Goal: Information Seeking & Learning: Learn about a topic

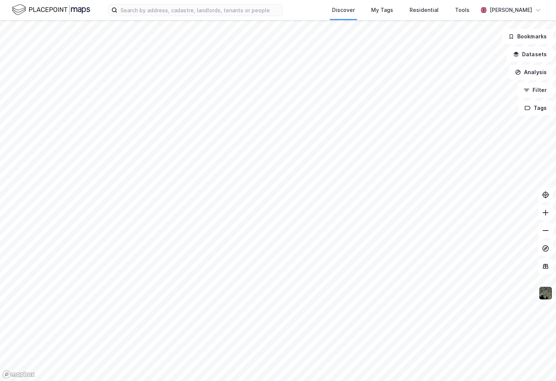
drag, startPoint x: 305, startPoint y: 161, endPoint x: 358, endPoint y: 101, distance: 80.3
click at [343, 103] on div at bounding box center [278, 190] width 556 height 381
click at [547, 106] on button "Tags" at bounding box center [536, 108] width 35 height 15
click at [439, 127] on div "Mappe test" at bounding box center [428, 126] width 30 height 6
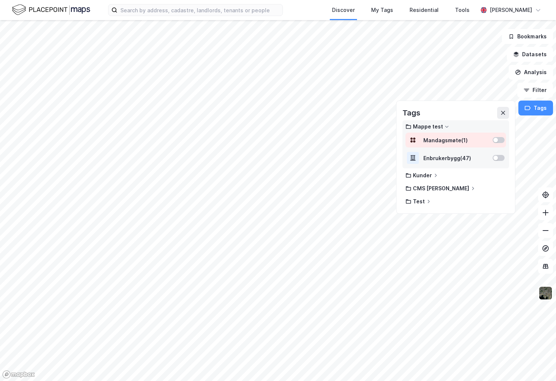
click at [496, 144] on div "Mandagsmøte ( 1 )" at bounding box center [456, 140] width 101 height 15
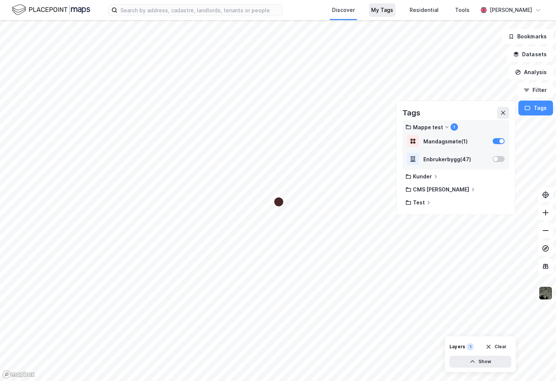
click at [393, 10] on div "My Tags" at bounding box center [382, 10] width 22 height 9
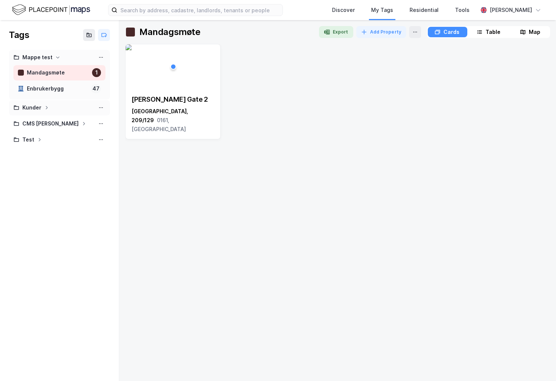
click at [56, 109] on div "Kunder" at bounding box center [59, 107] width 92 height 9
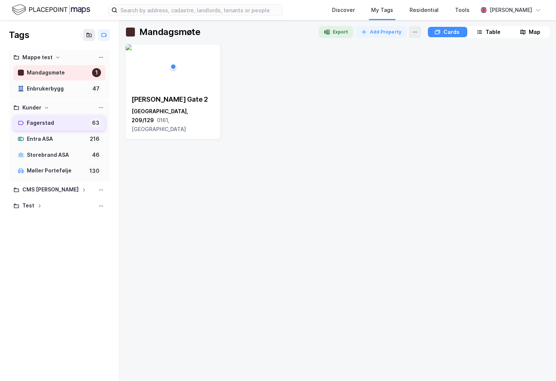
click at [62, 128] on div "Fagerstad" at bounding box center [57, 123] width 61 height 9
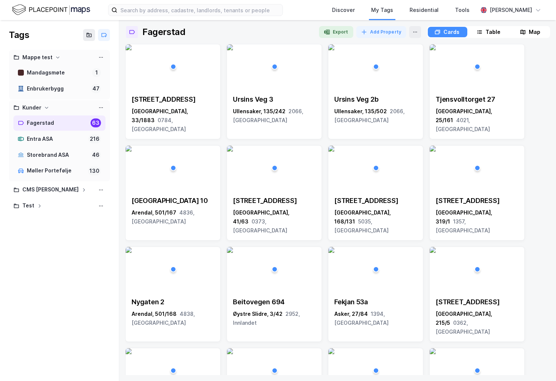
click at [529, 28] on div "Map" at bounding box center [535, 32] width 12 height 9
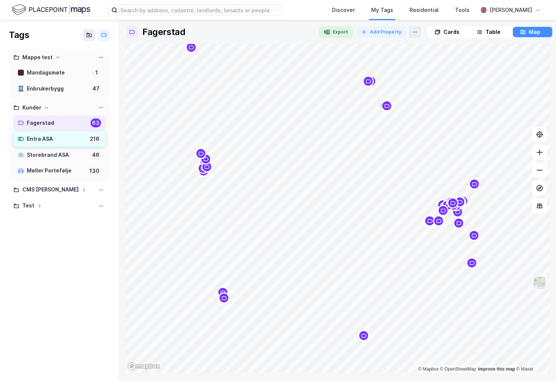
click at [36, 138] on div "Entra ASA" at bounding box center [56, 139] width 59 height 9
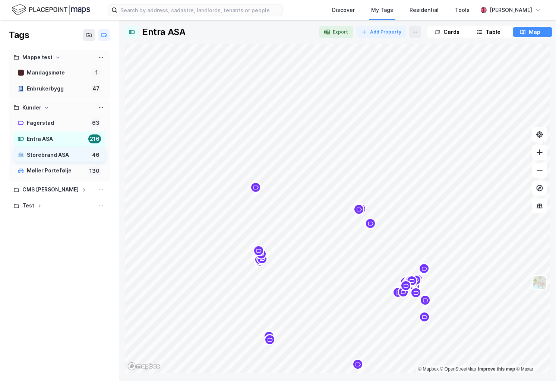
click at [61, 151] on div "Storebrand ASA" at bounding box center [57, 155] width 61 height 9
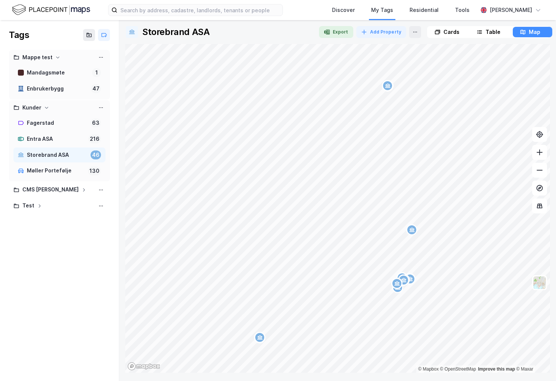
click at [73, 6] on img at bounding box center [51, 9] width 78 height 13
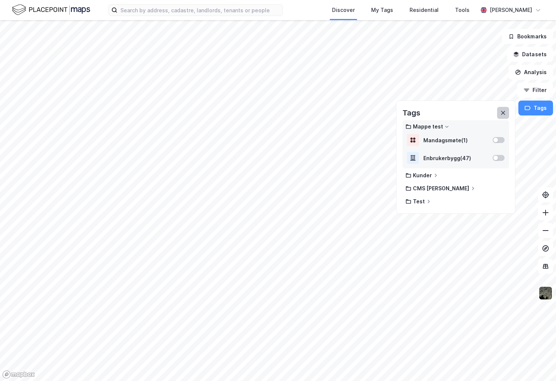
click at [502, 115] on icon at bounding box center [503, 113] width 6 height 6
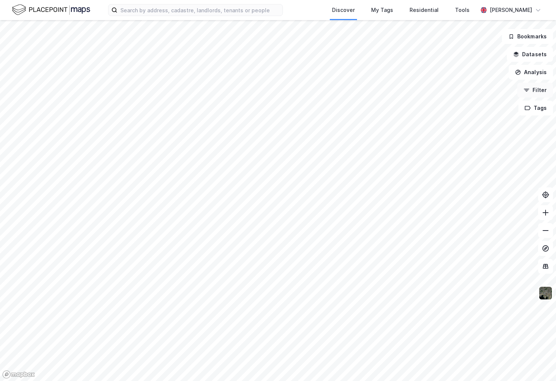
click at [539, 89] on button "Filter" at bounding box center [536, 90] width 36 height 15
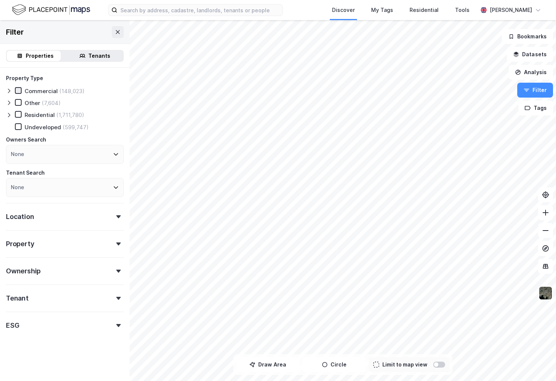
click at [17, 90] on icon at bounding box center [18, 90] width 5 height 5
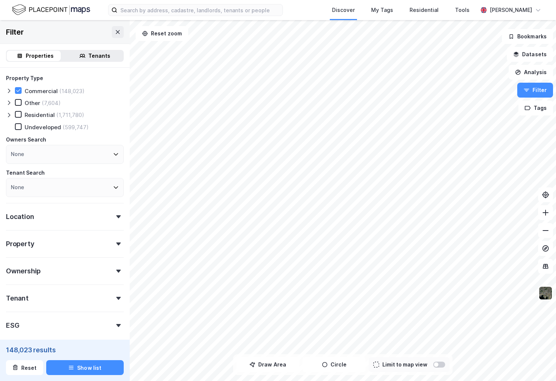
click at [9, 88] on icon at bounding box center [9, 91] width 6 height 6
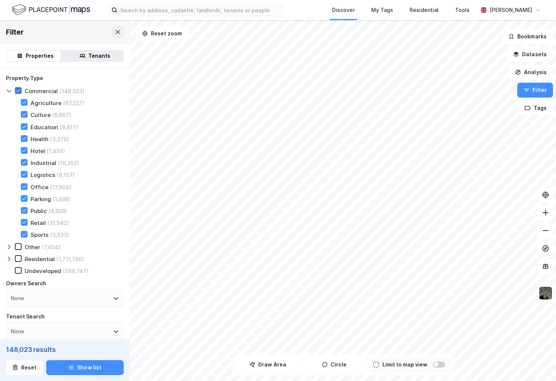
click at [18, 89] on icon at bounding box center [18, 90] width 5 height 5
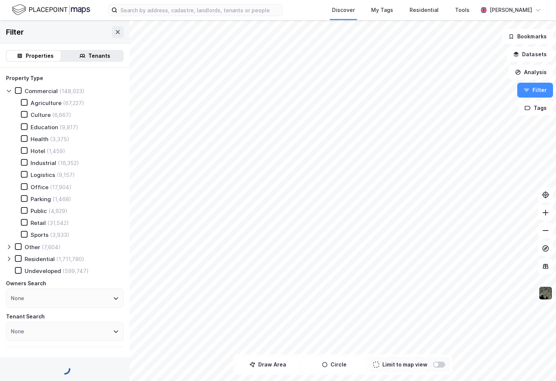
click at [23, 191] on div "Office (17,904)" at bounding box center [42, 186] width 60 height 7
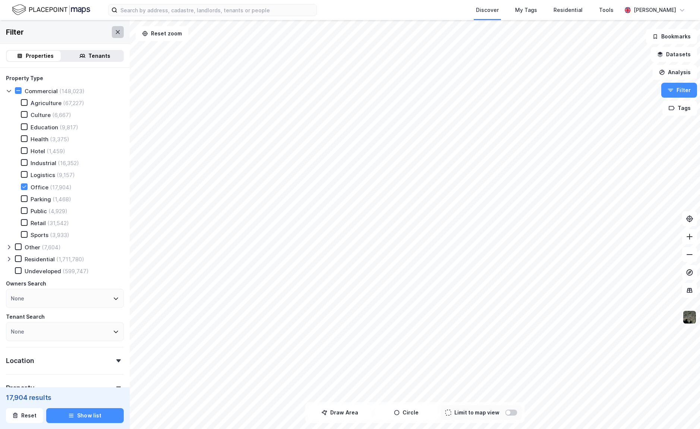
click at [114, 28] on button at bounding box center [118, 32] width 12 height 12
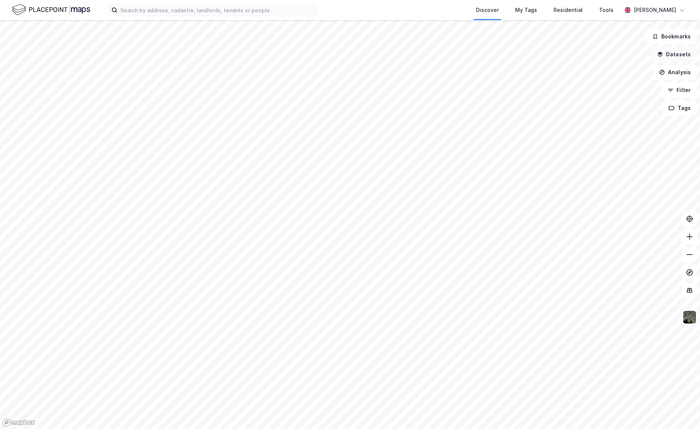
click at [556, 53] on button "Datasets" at bounding box center [674, 54] width 46 height 15
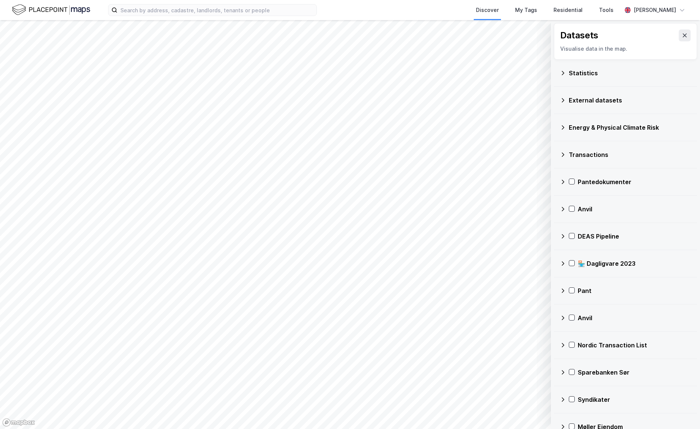
click at [556, 67] on div "Statistics" at bounding box center [625, 73] width 131 height 18
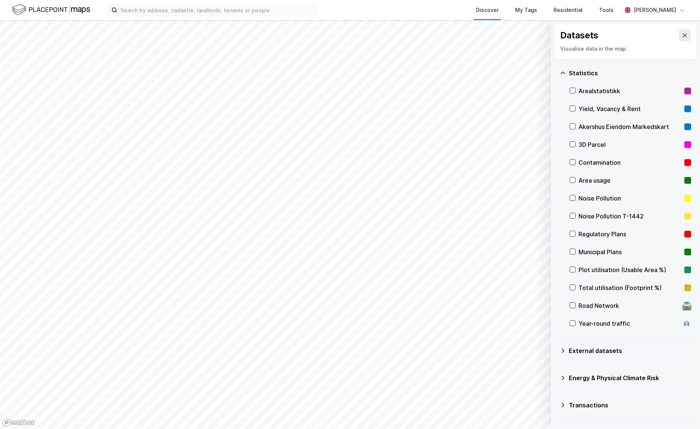
click at [556, 235] on div "Regulatory Plans" at bounding box center [630, 234] width 103 height 9
click at [556, 36] on icon at bounding box center [685, 35] width 6 height 6
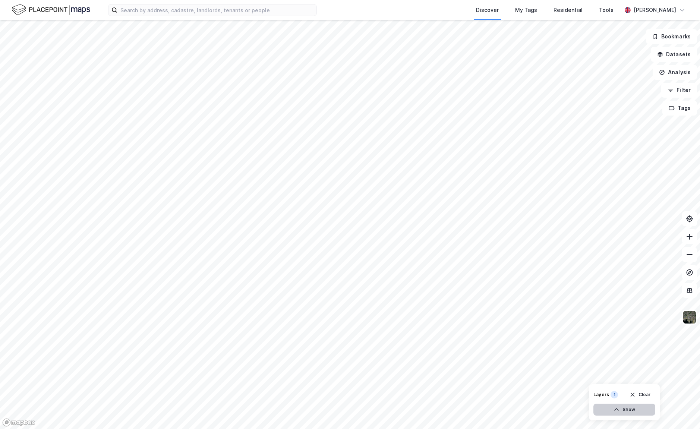
click at [556, 381] on button "Show" at bounding box center [625, 410] width 62 height 12
click at [556, 381] on button at bounding box center [648, 393] width 12 height 12
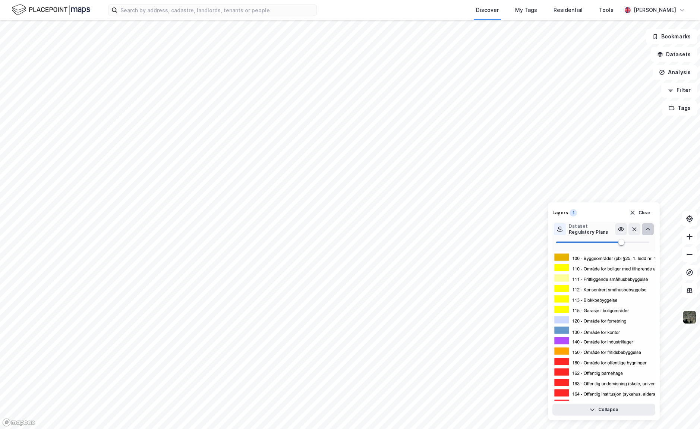
click at [556, 230] on icon at bounding box center [648, 229] width 6 height 6
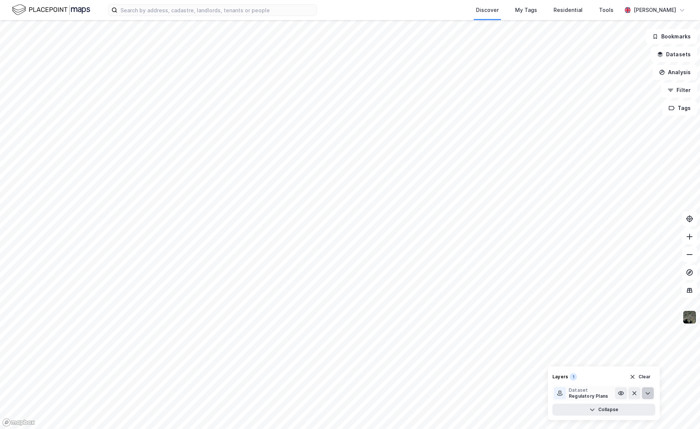
click at [556, 381] on button at bounding box center [648, 393] width 12 height 12
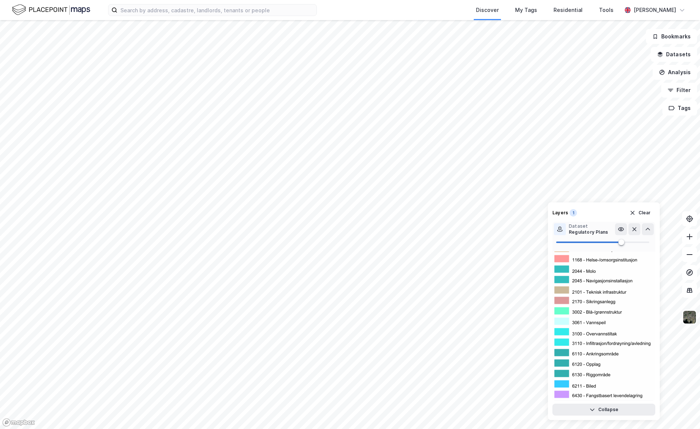
scroll to position [3617, 0]
click at [556, 214] on button "Clear" at bounding box center [640, 213] width 31 height 12
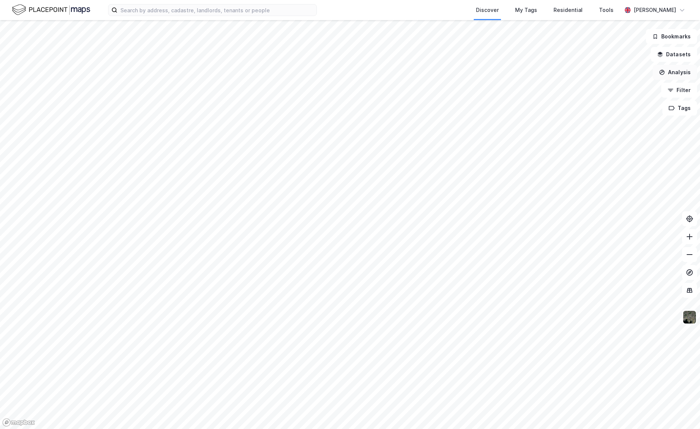
click at [556, 72] on button "Analysis" at bounding box center [675, 72] width 44 height 15
click at [556, 100] on div "Draw circle" at bounding box center [609, 103] width 65 height 6
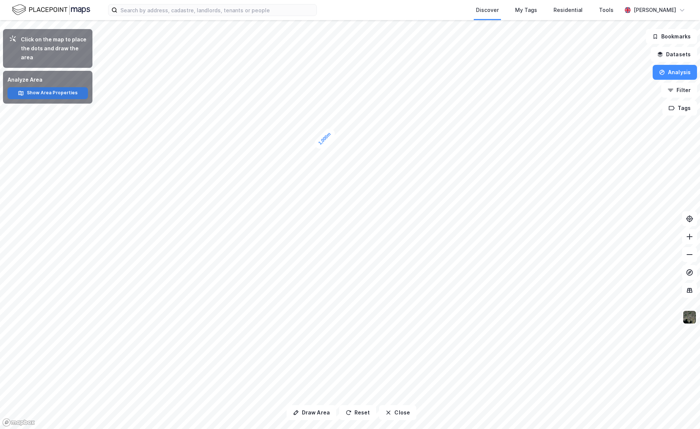
click at [34, 91] on button "Show Area Properties" at bounding box center [47, 93] width 81 height 12
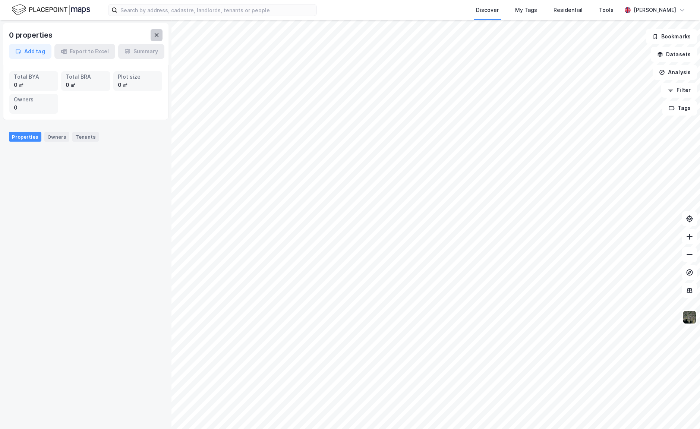
click at [159, 40] on button at bounding box center [157, 35] width 12 height 12
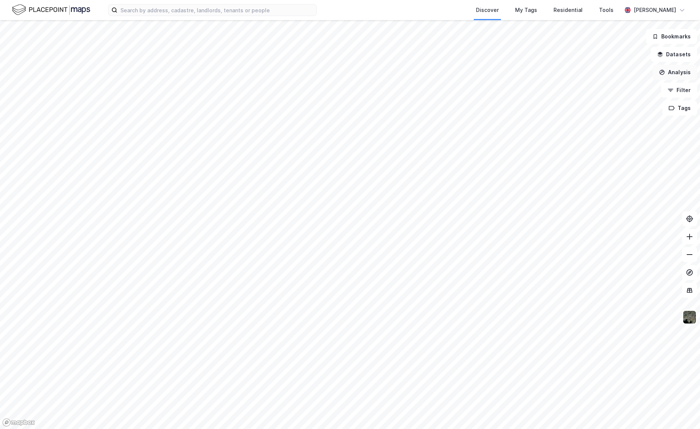
click at [556, 69] on button "Analysis" at bounding box center [675, 72] width 44 height 15
click at [556, 91] on div "Draw area" at bounding box center [609, 88] width 65 height 6
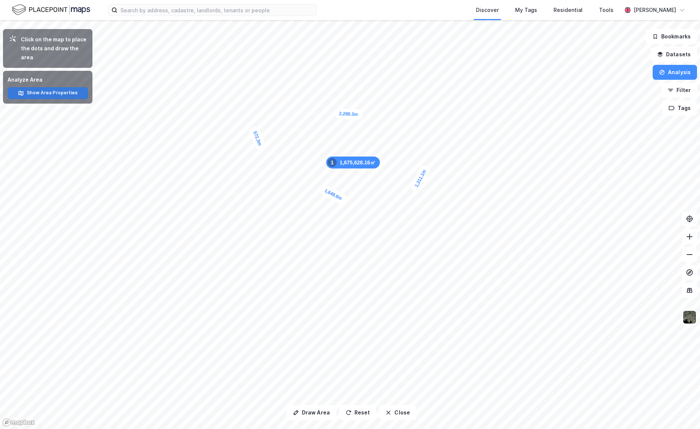
click at [43, 92] on button "Show Area Properties" at bounding box center [47, 93] width 81 height 12
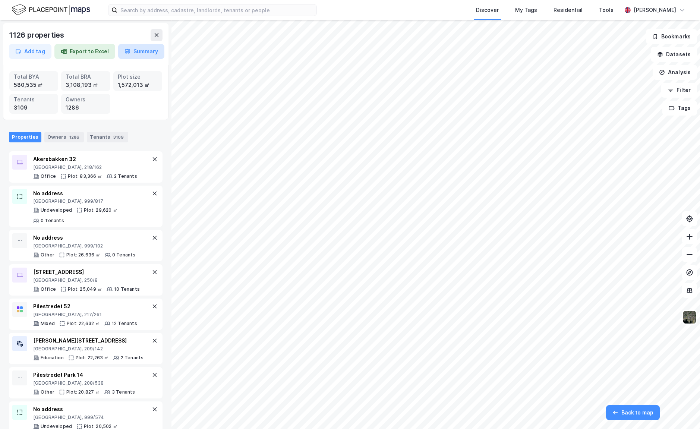
click at [145, 51] on button "Summary" at bounding box center [141, 51] width 46 height 15
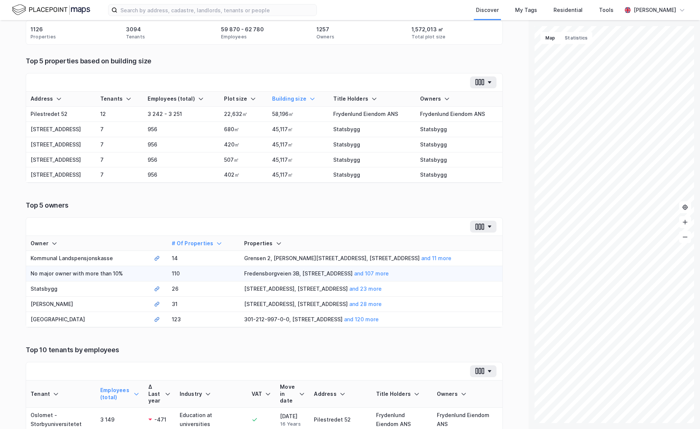
scroll to position [72, 0]
click at [556, 38] on button "Statistics" at bounding box center [576, 38] width 32 height 12
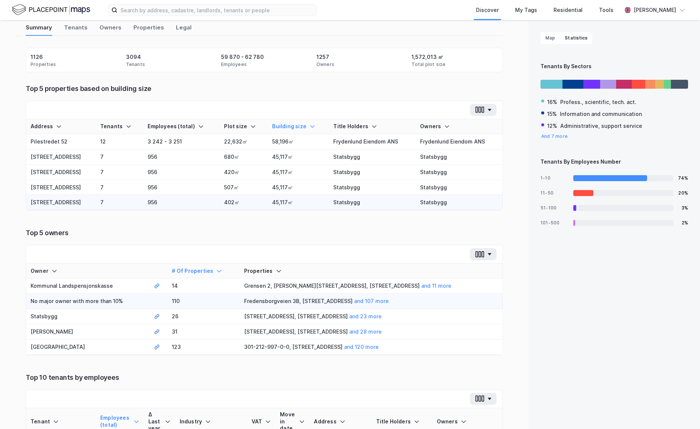
scroll to position [0, 0]
